Goal: Find specific fact: Find specific fact

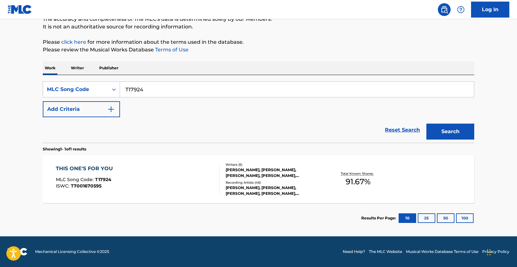
scroll to position [61, 0]
click at [113, 94] on div "Search Form" at bounding box center [113, 89] width 11 height 11
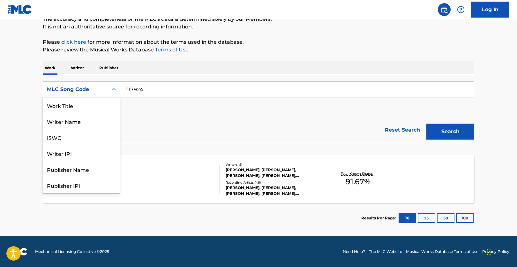
scroll to position [32, 0]
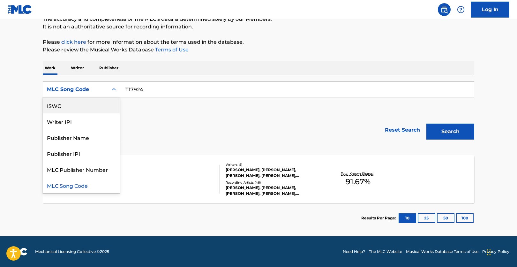
drag, startPoint x: 107, startPoint y: 108, endPoint x: 129, endPoint y: 99, distance: 23.8
click at [110, 107] on div "ISWC" at bounding box center [81, 105] width 77 height 16
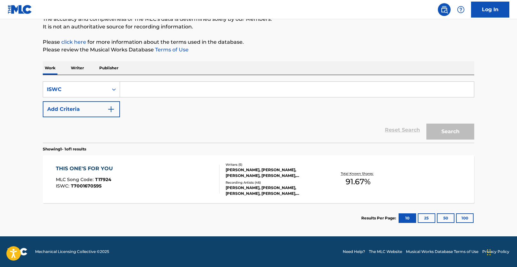
click at [146, 90] on input "Search Form" at bounding box center [297, 89] width 354 height 15
paste input "T9118441580"
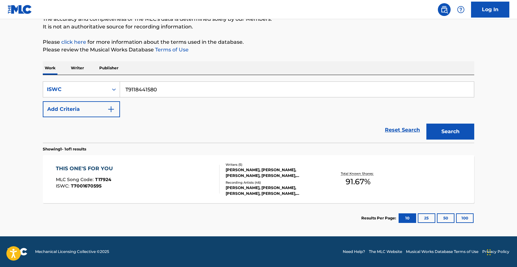
type input "T9118441580"
click at [448, 139] on div "Search" at bounding box center [448, 130] width 51 height 26
click at [455, 134] on button "Search" at bounding box center [450, 132] width 48 height 16
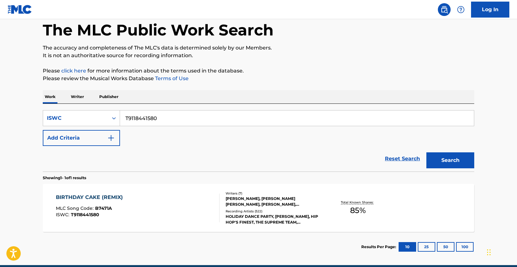
click at [200, 201] on div "BIRTHDAY CAKE (REMIX) MLC Song Code : B7471A ISWC : T9118441580" at bounding box center [138, 207] width 164 height 29
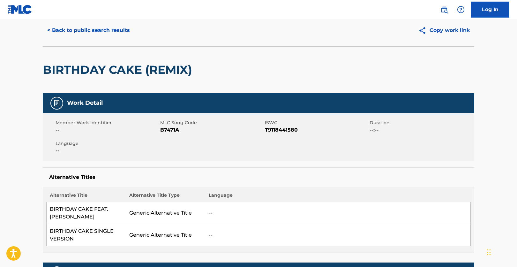
scroll to position [32, 0]
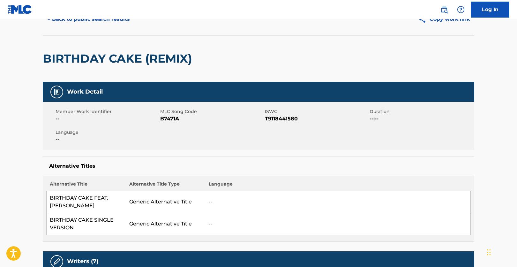
drag, startPoint x: 513, startPoint y: 111, endPoint x: 512, endPoint y: 106, distance: 5.5
